Goal: Task Accomplishment & Management: Use online tool/utility

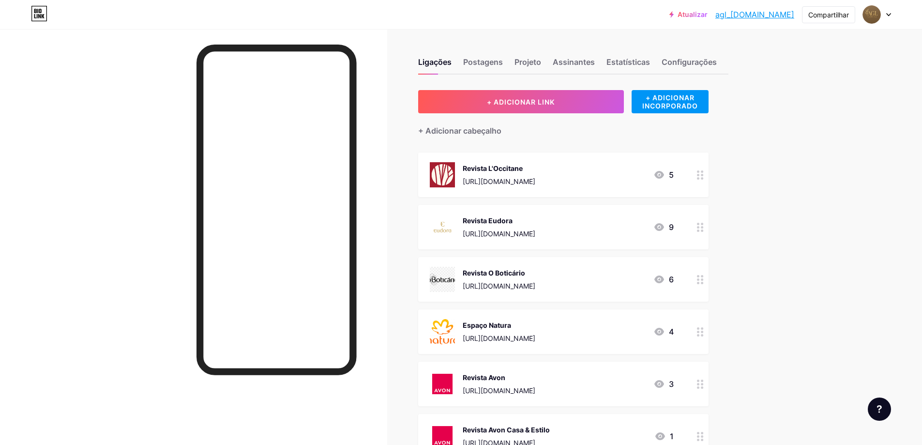
click at [535, 332] on div "Espaço Natura [URL][DOMAIN_NAME]" at bounding box center [499, 331] width 73 height 25
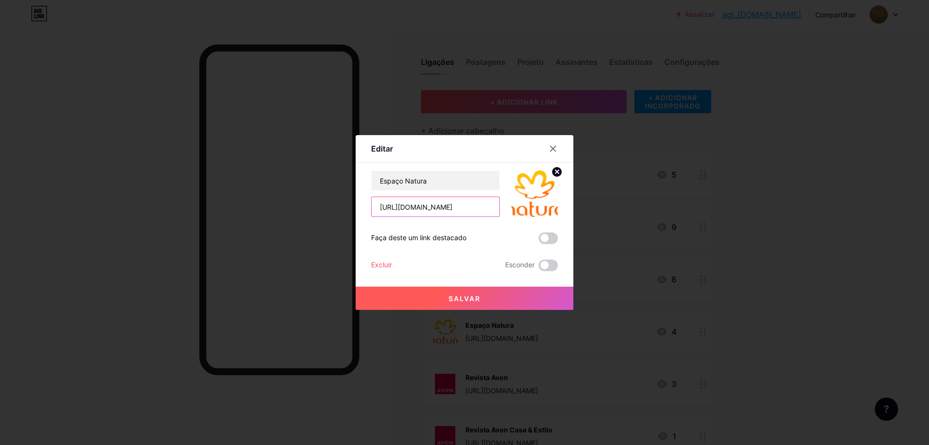
click at [433, 206] on input "[URL][DOMAIN_NAME]" at bounding box center [436, 206] width 128 height 19
click at [479, 214] on input "[URL][DOMAIN_NAME]" at bounding box center [436, 206] width 128 height 19
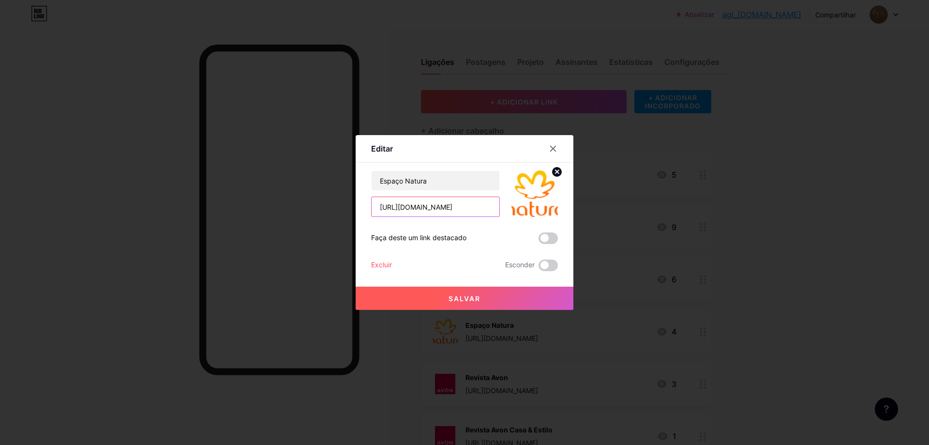
click at [479, 214] on input "[URL][DOMAIN_NAME]" at bounding box center [436, 206] width 128 height 19
paste input "[DOMAIN_NAME][URL]"
type input "[URL][DOMAIN_NAME]"
click at [475, 300] on font "Salvar" at bounding box center [465, 298] width 32 height 8
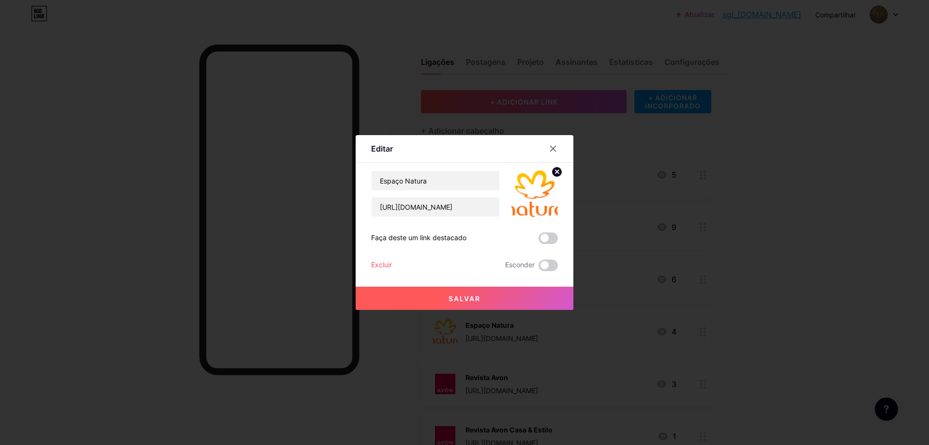
scroll to position [0, 0]
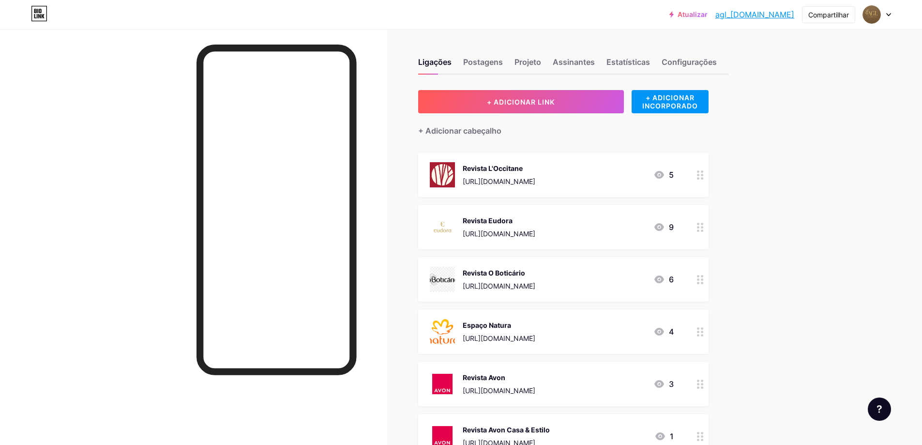
click at [510, 387] on font "[URL][DOMAIN_NAME]" at bounding box center [499, 390] width 73 height 8
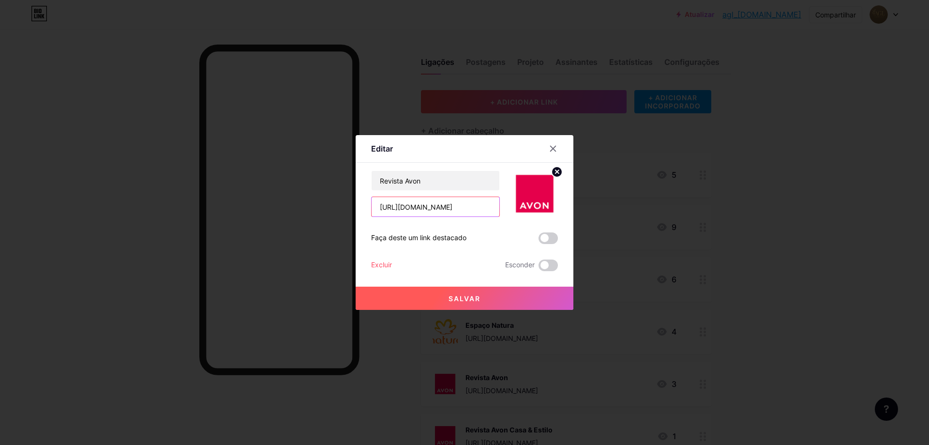
click at [482, 213] on input "[URL][DOMAIN_NAME]" at bounding box center [436, 206] width 128 height 19
click at [483, 213] on input "[URL][DOMAIN_NAME]" at bounding box center [436, 206] width 128 height 19
paste input "[URL][DOMAIN_NAME]"
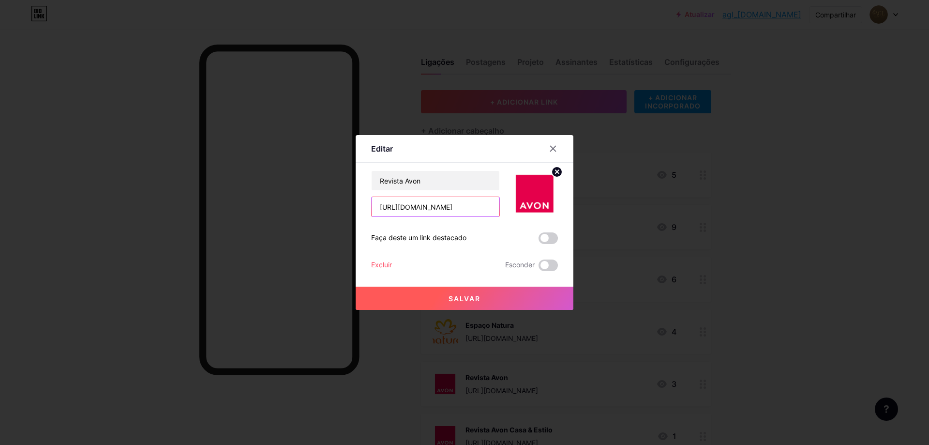
scroll to position [0, 426]
type input "[URL][DOMAIN_NAME]"
click at [448, 294] on button "Salvar" at bounding box center [465, 298] width 218 height 23
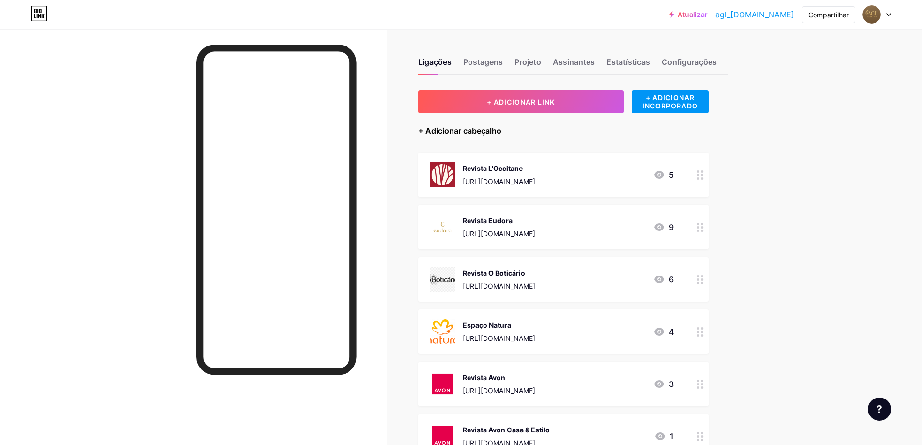
click at [475, 133] on font "+ Adicionar cabeçalho" at bounding box center [459, 131] width 83 height 10
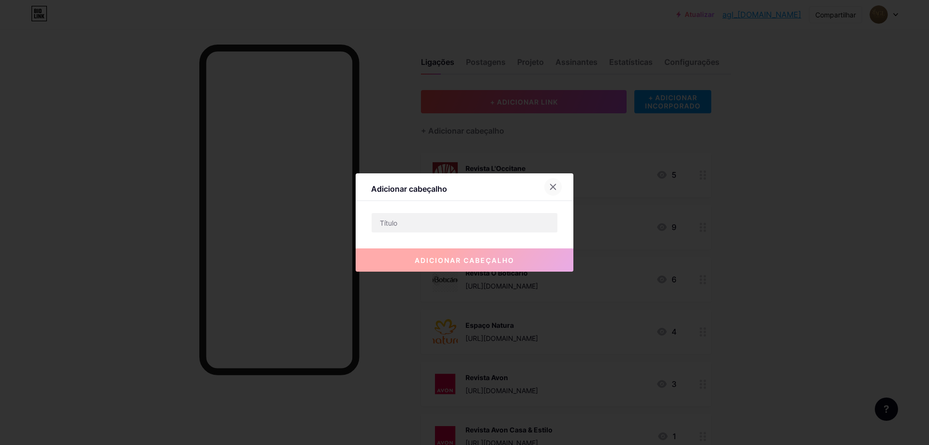
click at [558, 179] on div at bounding box center [559, 186] width 29 height 17
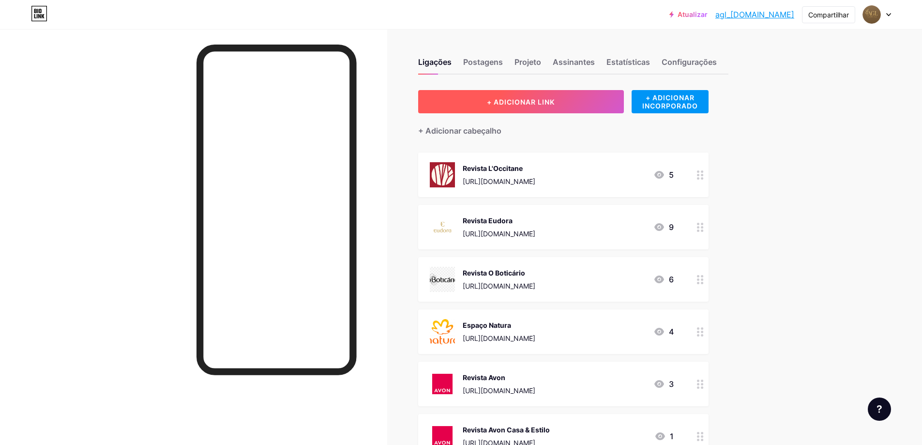
click at [548, 100] on font "+ ADICIONAR LINK" at bounding box center [521, 102] width 68 height 8
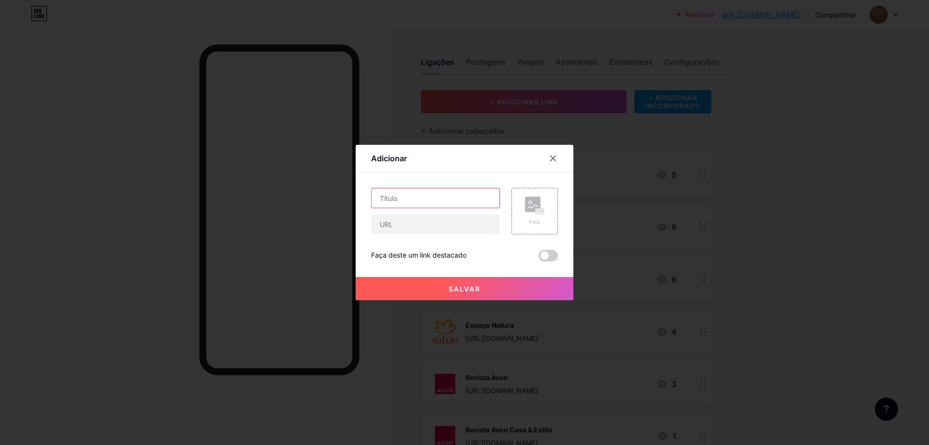
click at [388, 204] on input "text" at bounding box center [436, 197] width 128 height 19
type input "Avon Especial [DATE]"
click at [401, 221] on input "text" at bounding box center [436, 223] width 128 height 19
paste input "[URL][DOMAIN_NAME]"
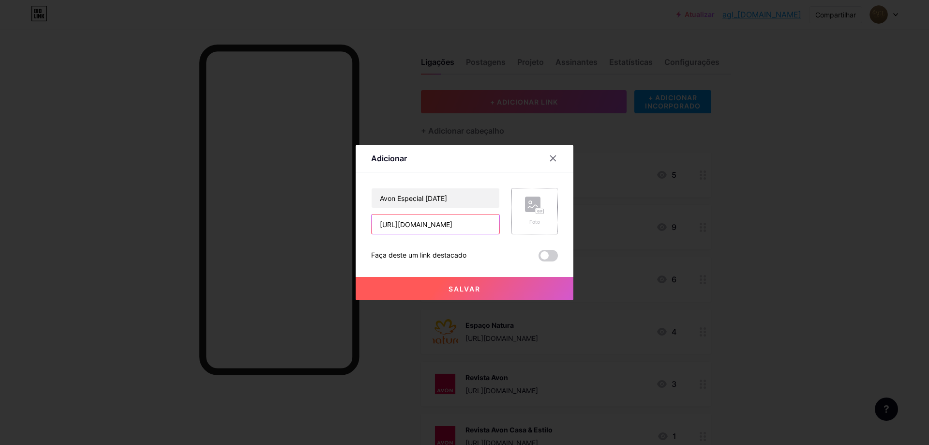
type input "[URL][DOMAIN_NAME]"
click at [537, 212] on rect at bounding box center [540, 211] width 8 height 5
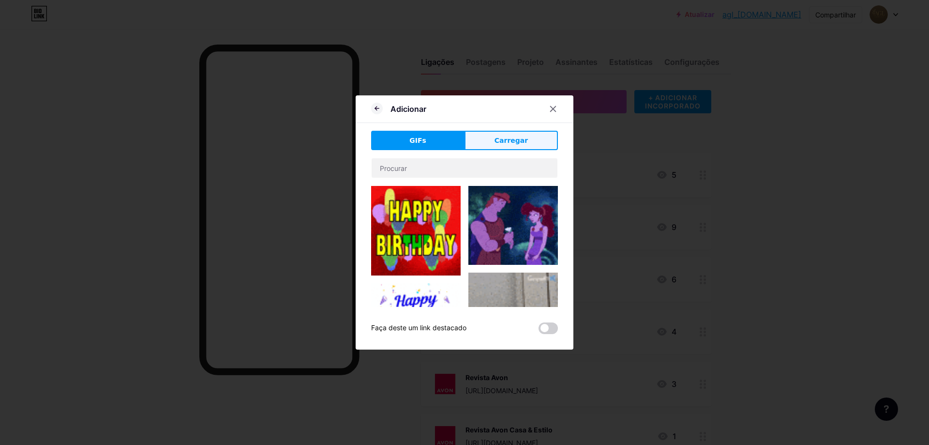
click at [485, 138] on button "Carregar" at bounding box center [511, 140] width 93 height 19
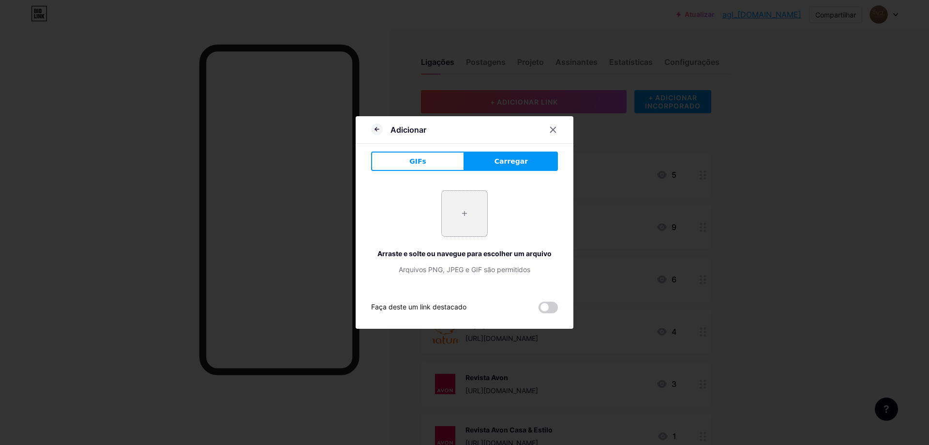
click at [466, 216] on input "file" at bounding box center [465, 214] width 46 height 46
type input "C:\fakepath\2EhqSARw_400x400.png"
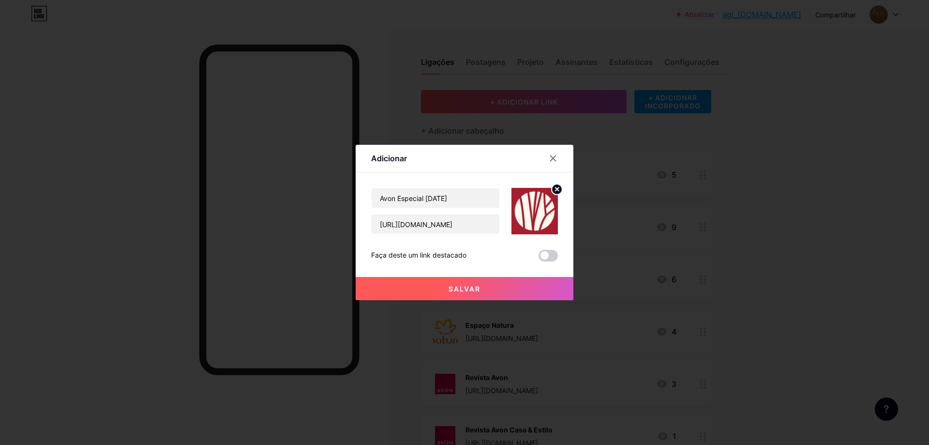
click at [554, 194] on circle at bounding box center [557, 189] width 11 height 11
click at [535, 212] on rect at bounding box center [532, 204] width 15 height 15
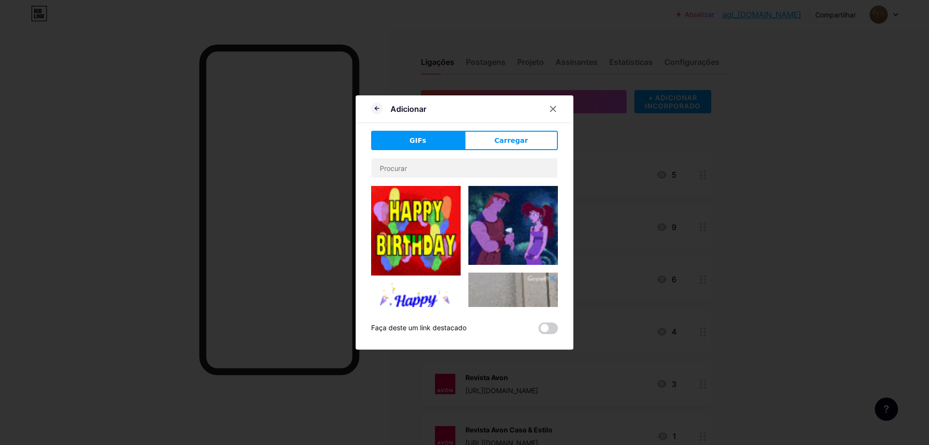
click at [498, 140] on font "Carregar" at bounding box center [511, 141] width 33 height 8
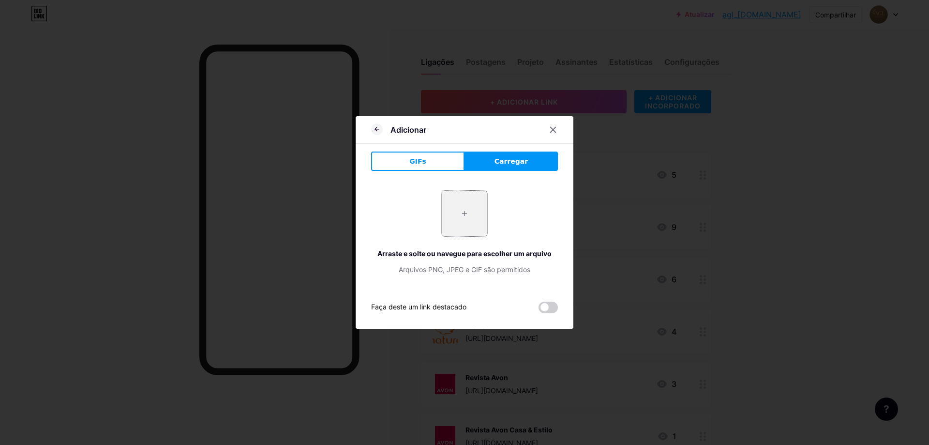
click at [462, 211] on input "file" at bounding box center [465, 214] width 46 height 46
type input "C:\fakepath\brands-home-mld.png"
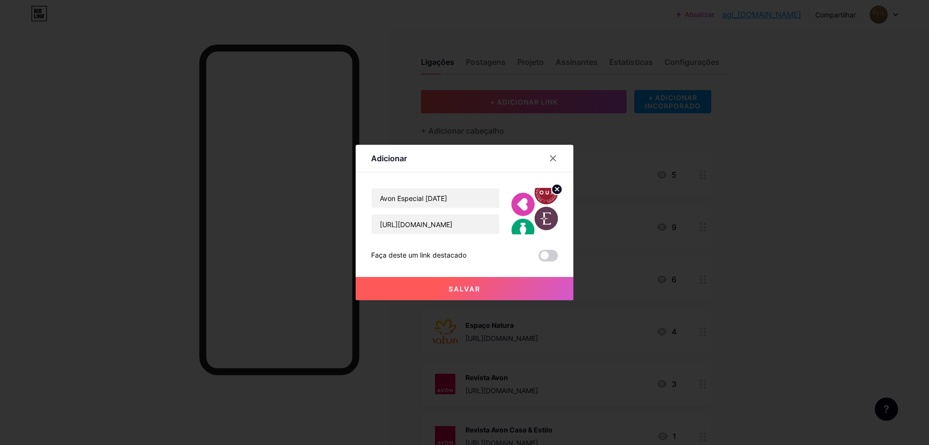
click at [558, 189] on icon at bounding box center [557, 188] width 3 height 3
click at [533, 208] on rect at bounding box center [532, 204] width 15 height 15
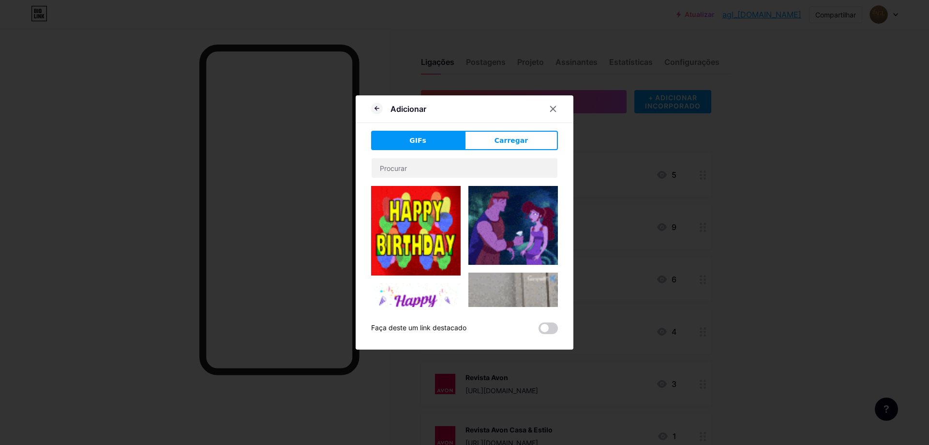
drag, startPoint x: 491, startPoint y: 145, endPoint x: 464, endPoint y: 152, distance: 27.9
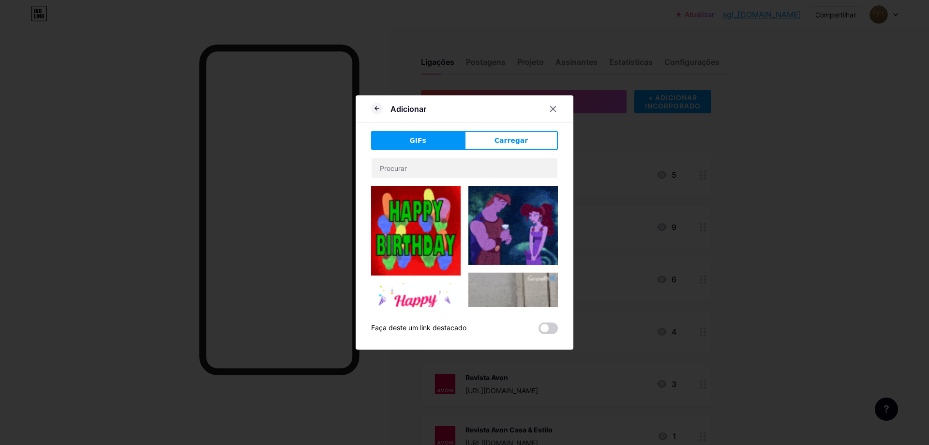
click at [492, 145] on button "Carregar" at bounding box center [511, 140] width 93 height 19
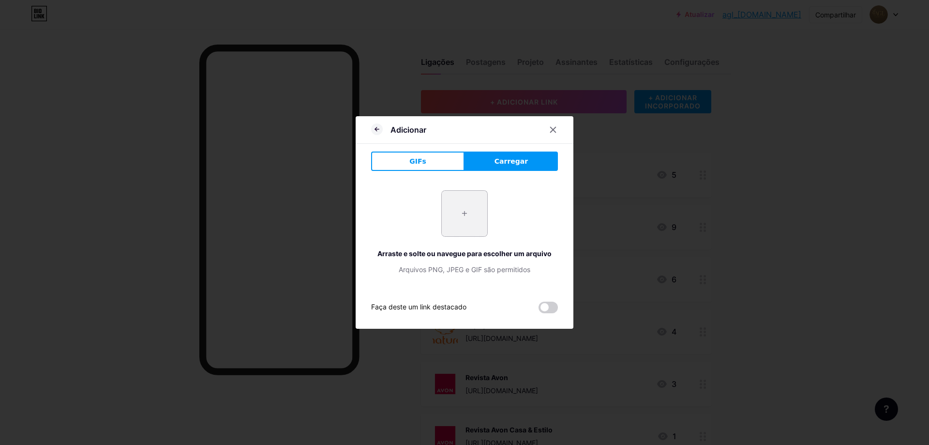
click at [464, 211] on input "file" at bounding box center [465, 214] width 46 height 46
type input "C:\fakepath\WhatsApp Image [DATE] 06.54.42.jpeg"
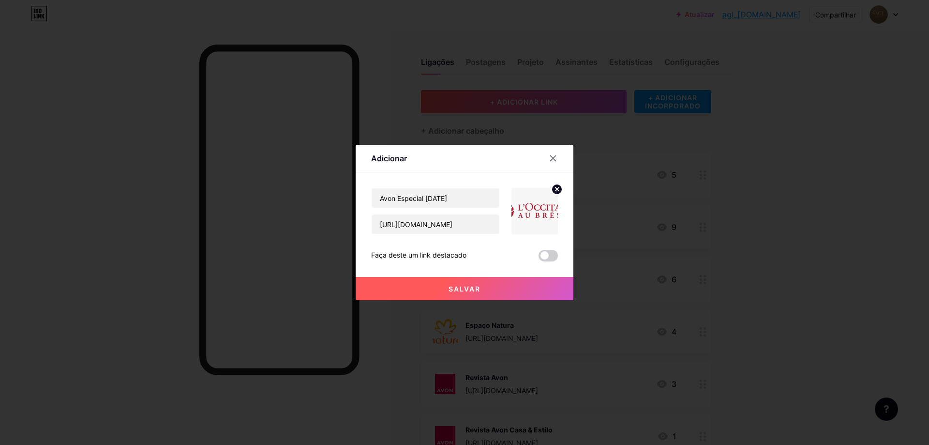
click at [552, 190] on circle at bounding box center [557, 189] width 11 height 11
click at [527, 204] on rect at bounding box center [532, 204] width 15 height 15
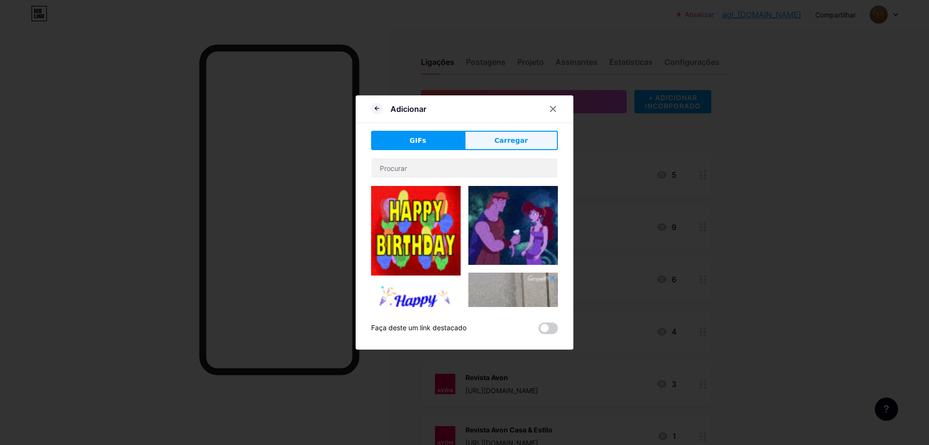
click at [507, 139] on font "Carregar" at bounding box center [511, 141] width 33 height 8
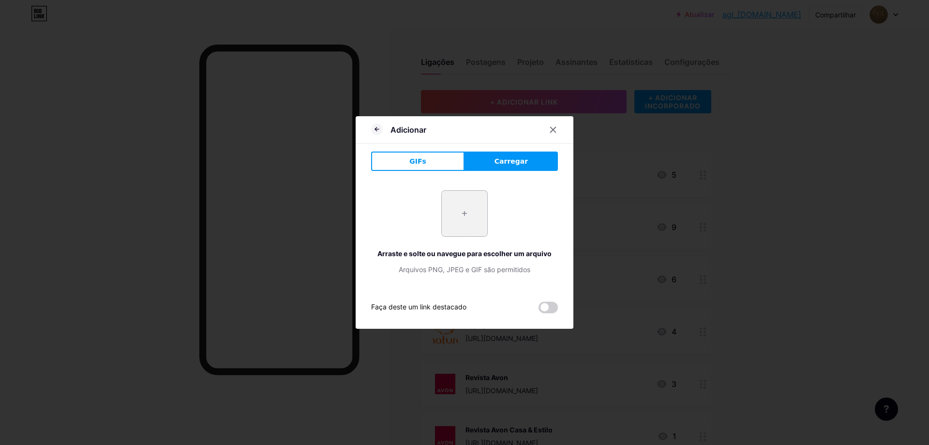
click at [468, 205] on input "file" at bounding box center [465, 214] width 46 height 46
type input "C:\fakepath\logo.png"
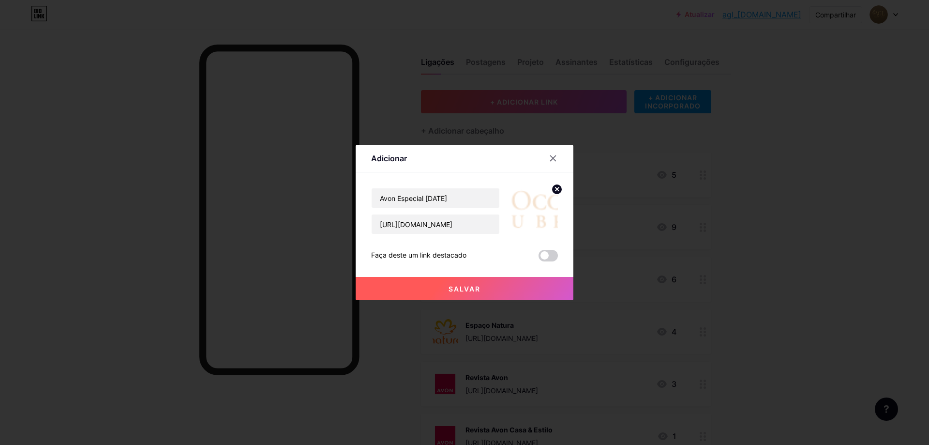
click at [560, 186] on circle at bounding box center [557, 189] width 11 height 11
click at [539, 209] on rect at bounding box center [540, 211] width 8 height 5
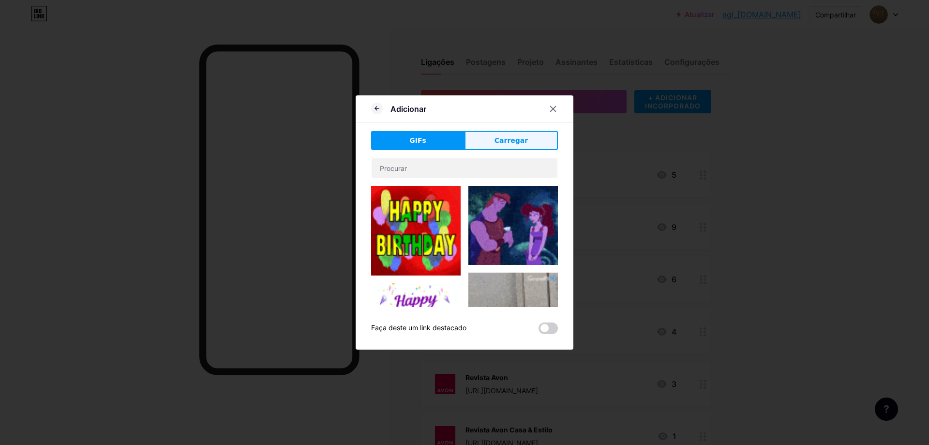
click at [497, 136] on button "Carregar" at bounding box center [511, 140] width 93 height 19
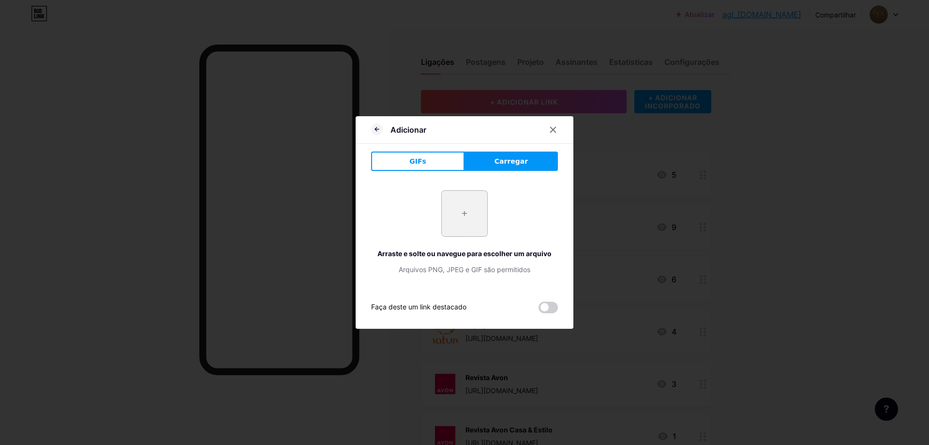
click at [468, 219] on input "file" at bounding box center [465, 214] width 46 height 46
type input "C:\fakepath\4509f85b6c745ff402651665e37d8137.jpg"
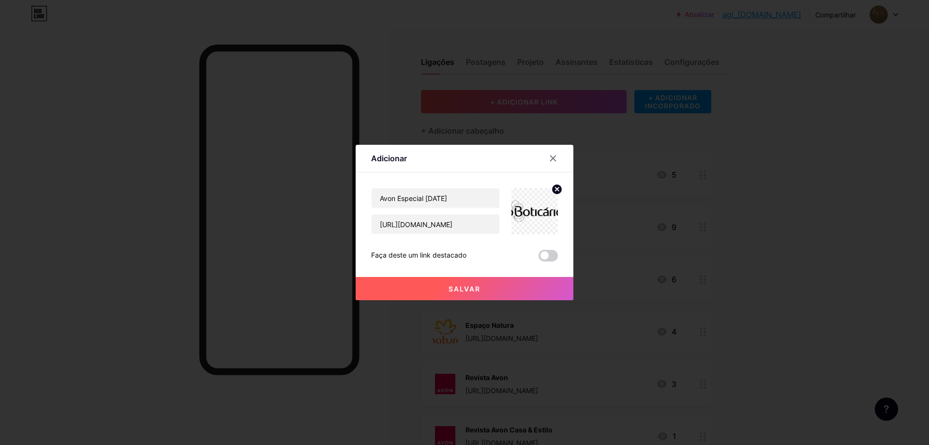
click at [557, 189] on icon at bounding box center [557, 188] width 3 height 3
click at [529, 211] on rect at bounding box center [532, 204] width 15 height 15
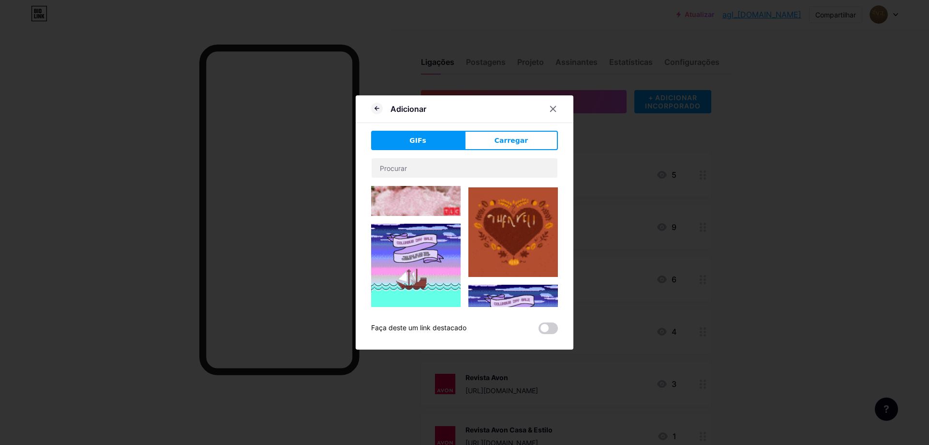
type input "Avon Especial [DATE]"
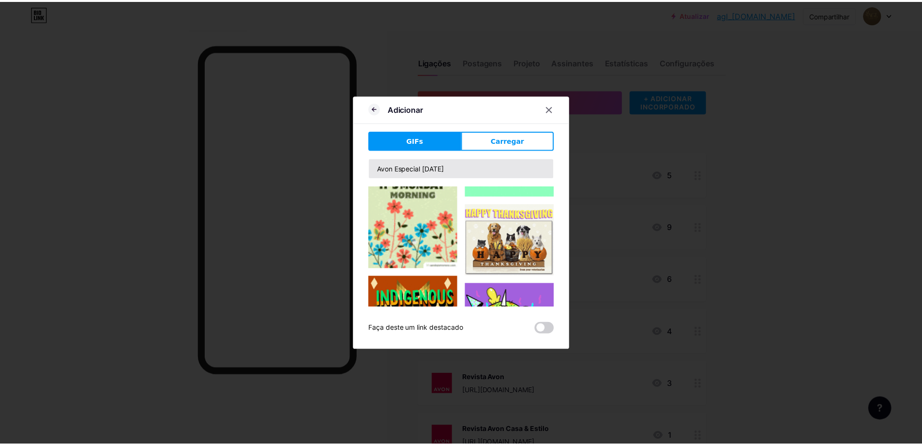
scroll to position [128, 0]
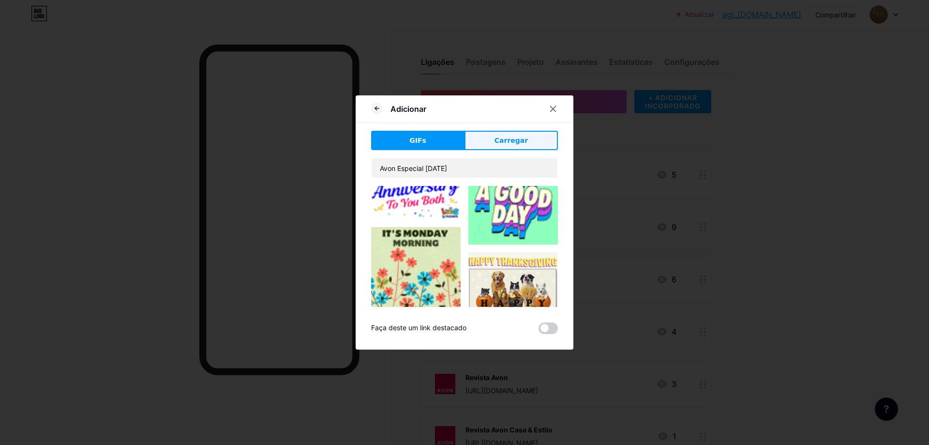
click at [502, 144] on font "Carregar" at bounding box center [511, 141] width 33 height 8
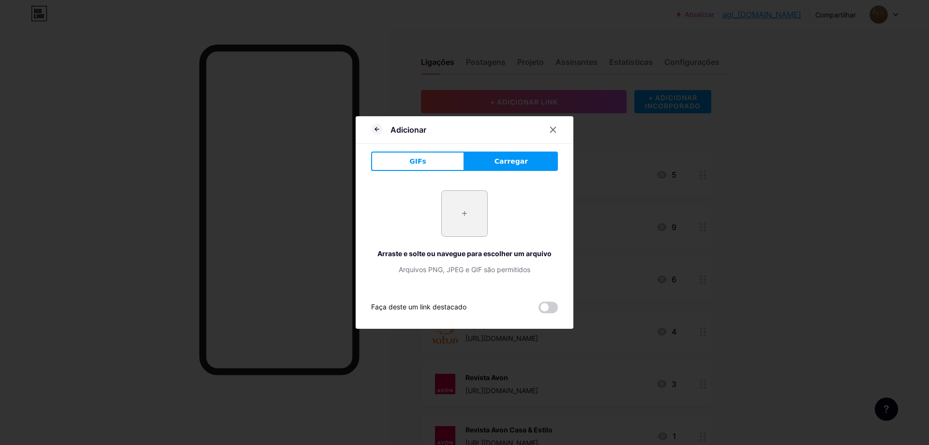
click at [478, 226] on input "file" at bounding box center [465, 214] width 46 height 46
type input "C:\fakepath\brands-home-mld.png"
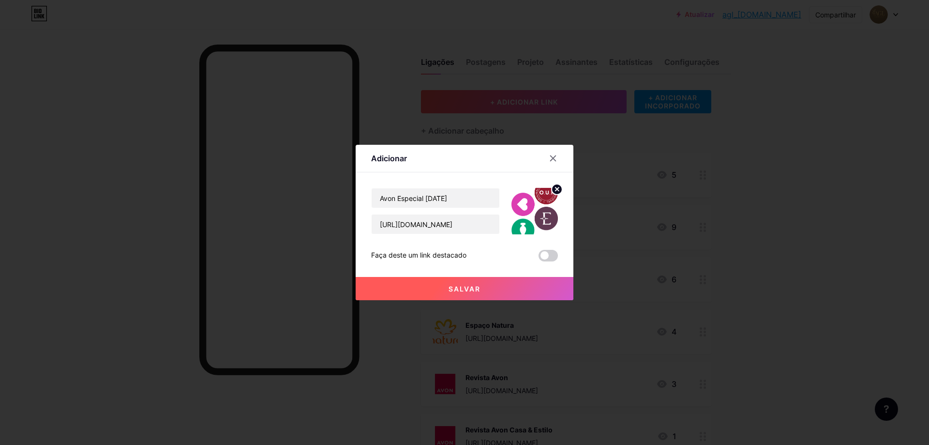
click at [559, 185] on circle at bounding box center [557, 189] width 11 height 11
click at [488, 287] on button "Salvar" at bounding box center [465, 288] width 218 height 23
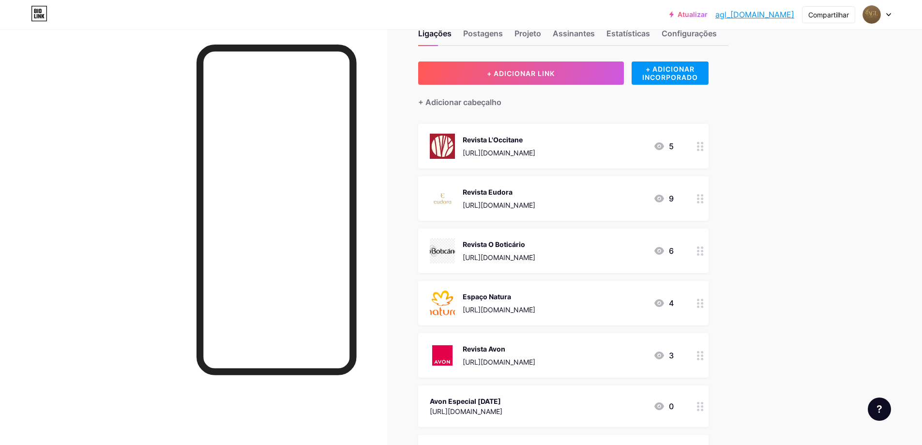
scroll to position [77, 0]
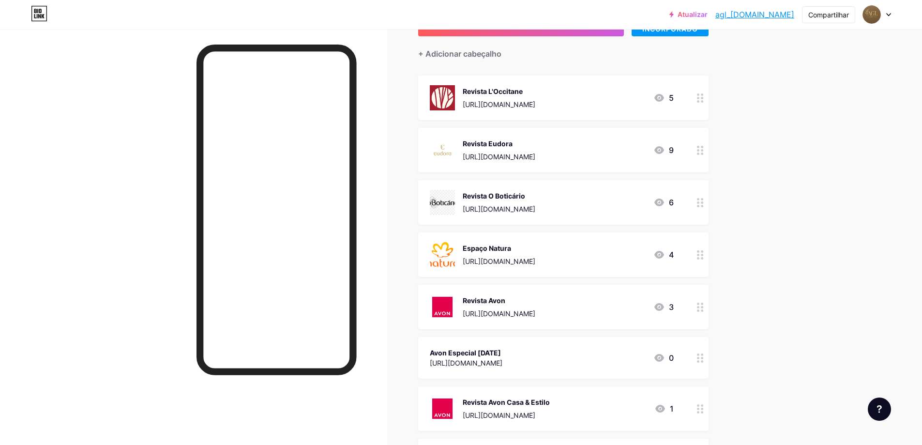
click at [502, 360] on font "[URL][DOMAIN_NAME]" at bounding box center [466, 363] width 73 height 8
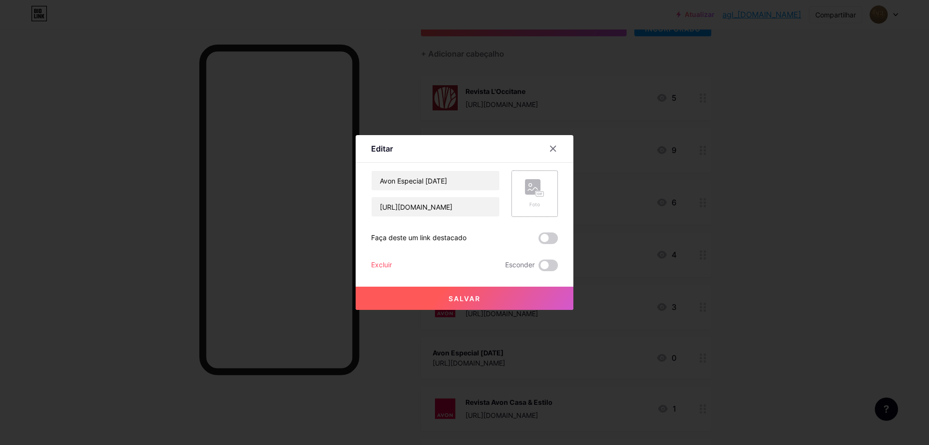
click at [533, 201] on div "Foto" at bounding box center [534, 204] width 19 height 7
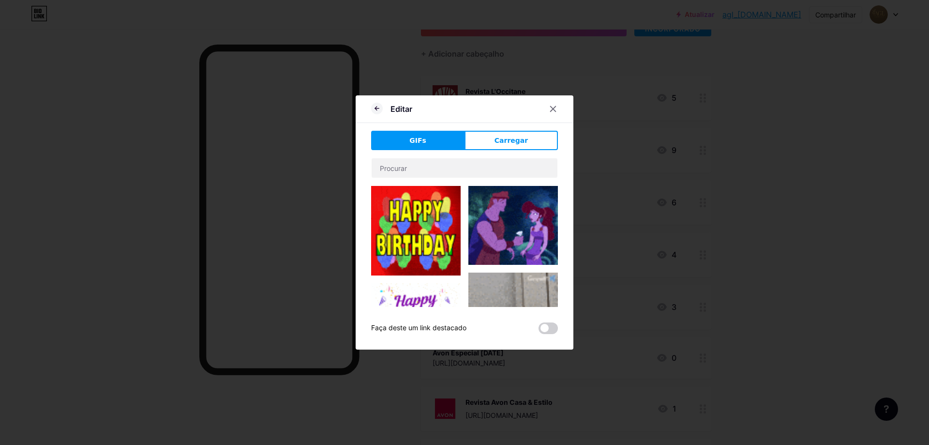
drag, startPoint x: 486, startPoint y: 143, endPoint x: 488, endPoint y: 149, distance: 6.7
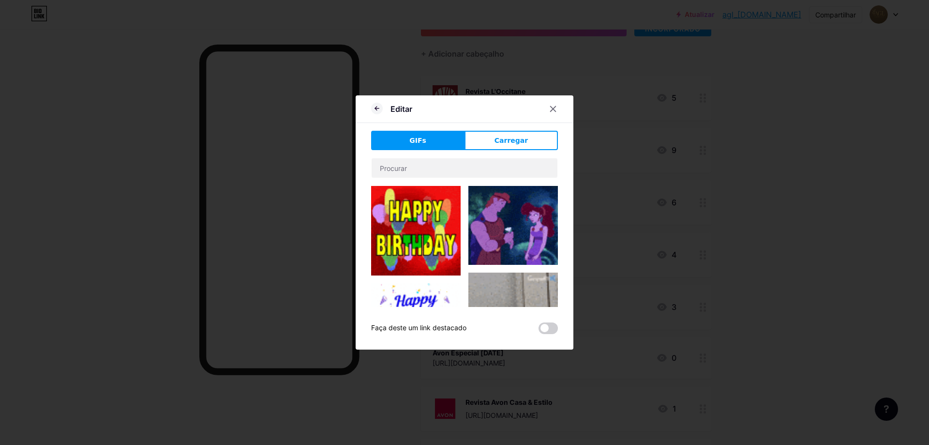
click at [486, 143] on button "Carregar" at bounding box center [511, 140] width 93 height 19
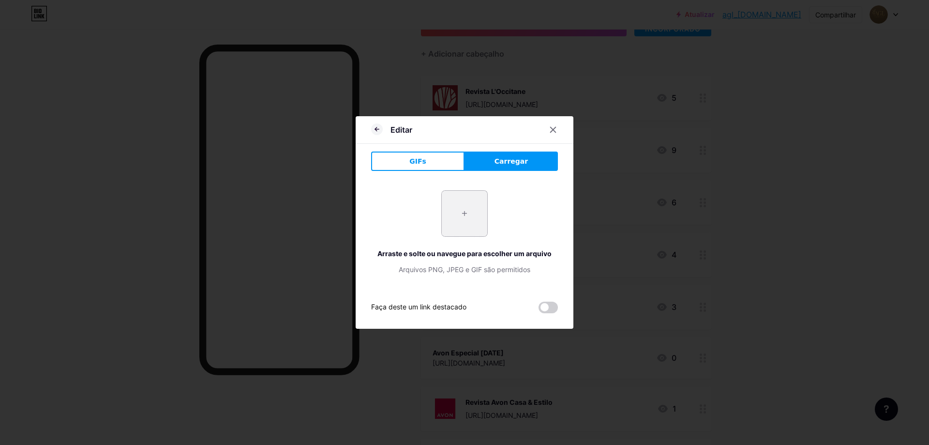
click at [470, 210] on input "file" at bounding box center [465, 214] width 46 height 46
type input "C:\fakepath\WhatsApp Image [DATE] 12.20.29.jpeg"
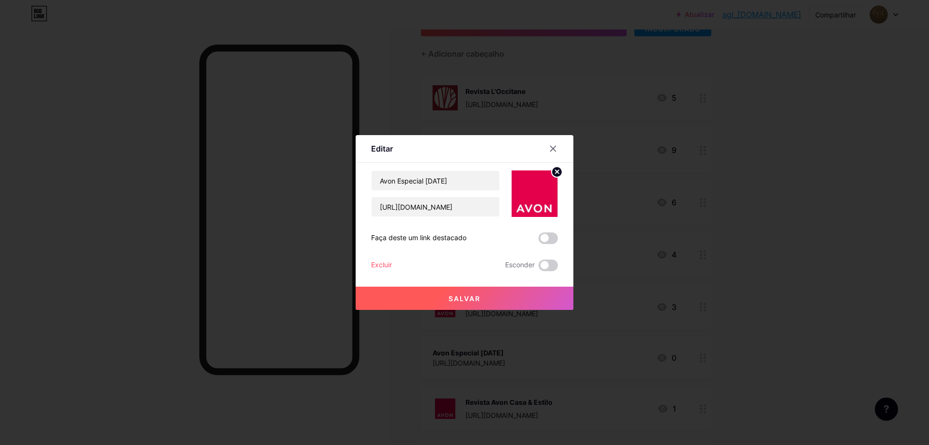
click at [477, 301] on font "Salvar" at bounding box center [465, 298] width 32 height 8
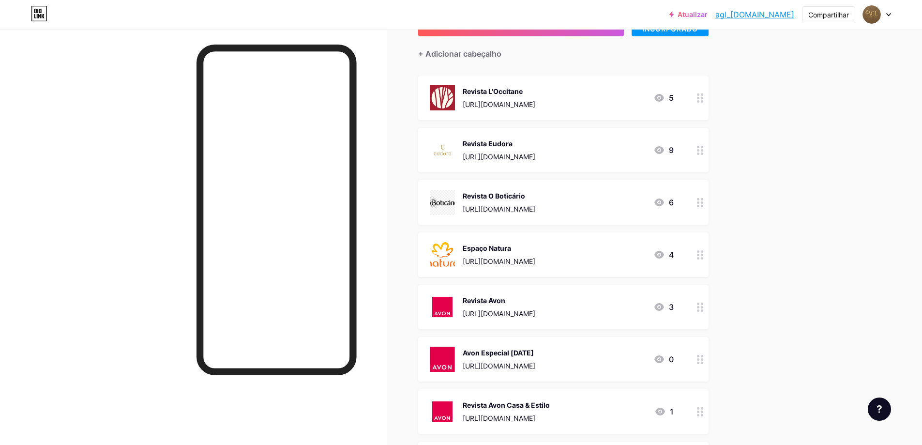
click at [507, 155] on font "[URL][DOMAIN_NAME]" at bounding box center [499, 156] width 73 height 8
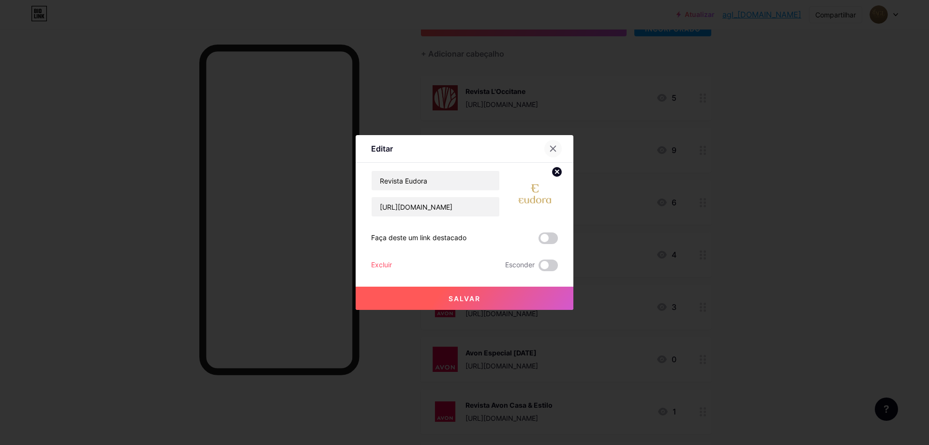
click at [552, 152] on div at bounding box center [553, 148] width 17 height 17
